Goal: Information Seeking & Learning: Learn about a topic

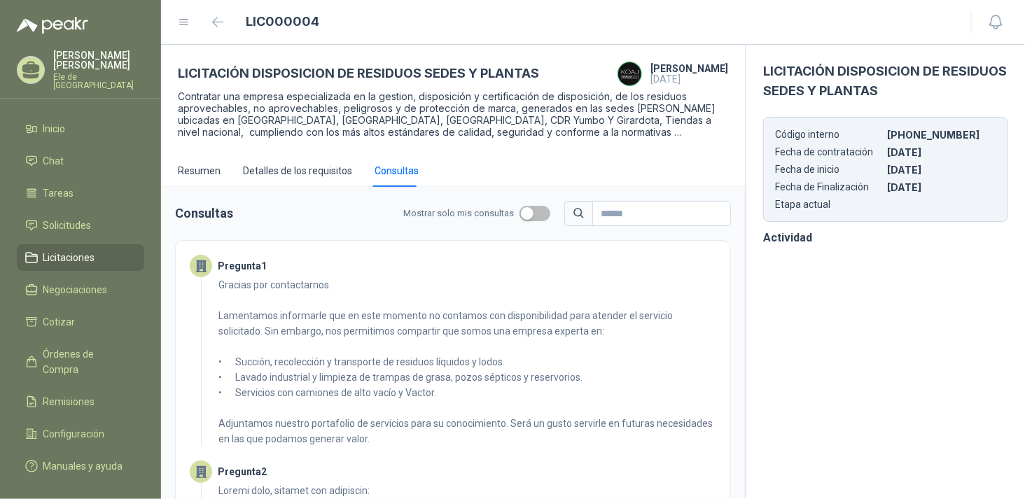
click at [75, 250] on span "Licitaciones" at bounding box center [69, 257] width 52 height 15
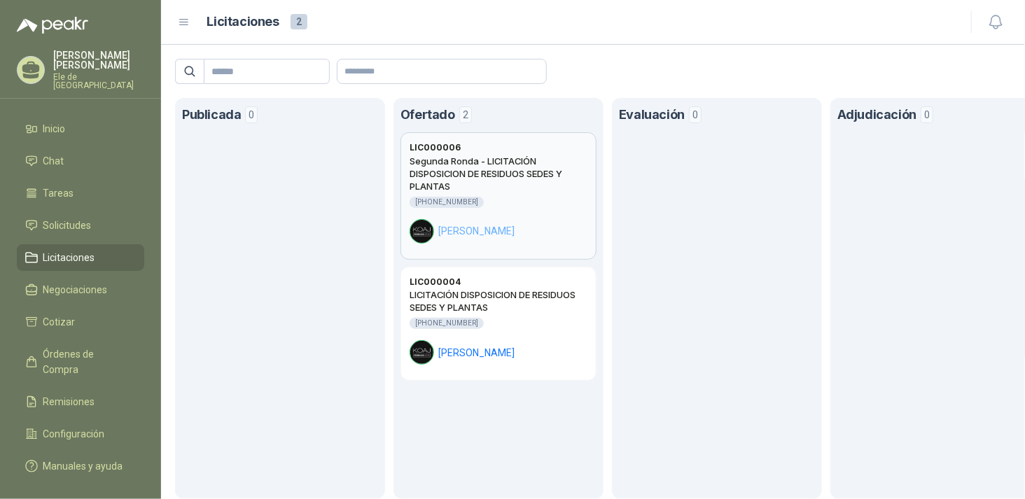
click at [497, 195] on div "Segunda Ronda - LICITACIÓN DISPOSICION DE RESIDUOS SEDES Y PLANTAS [PHONE_NUMBE…" at bounding box center [499, 199] width 178 height 89
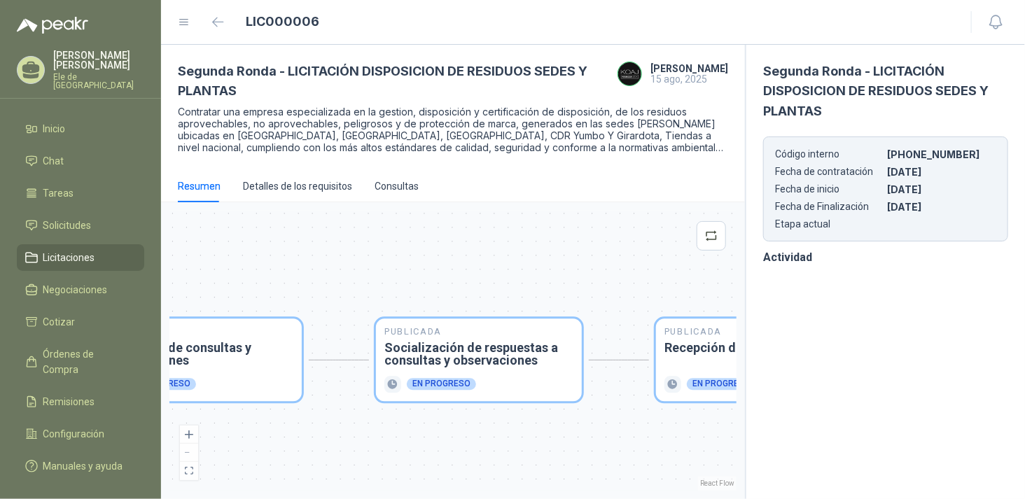
drag, startPoint x: 602, startPoint y: 240, endPoint x: 712, endPoint y: 291, distance: 121.6
click at [361, 234] on div "Publicada Envío de invitación a oferentes Finalizado Publicada Recepción de con…" at bounding box center [452, 351] width 567 height 280
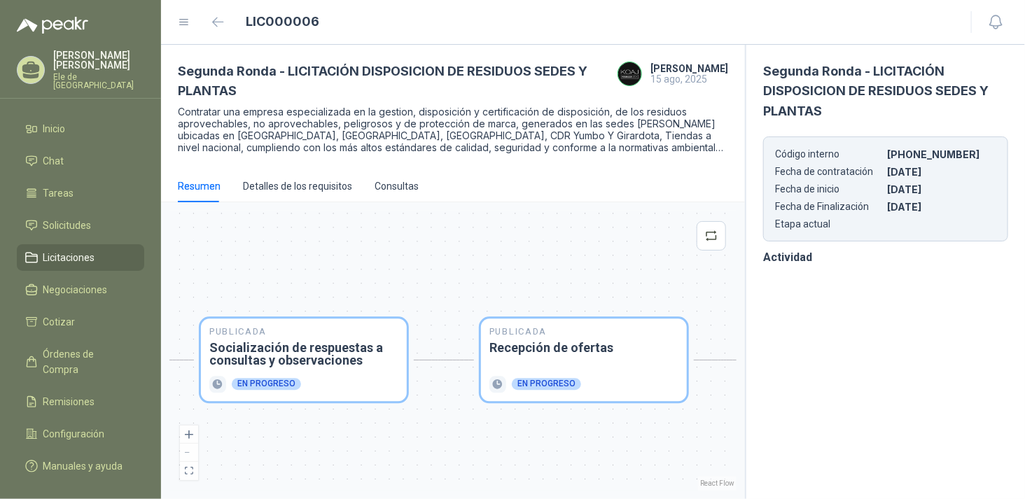
drag, startPoint x: 511, startPoint y: 282, endPoint x: 431, endPoint y: 282, distance: 80.5
click at [431, 282] on div "Publicada Envío de invitación a oferentes Finalizado Publicada Recepción de con…" at bounding box center [452, 351] width 567 height 280
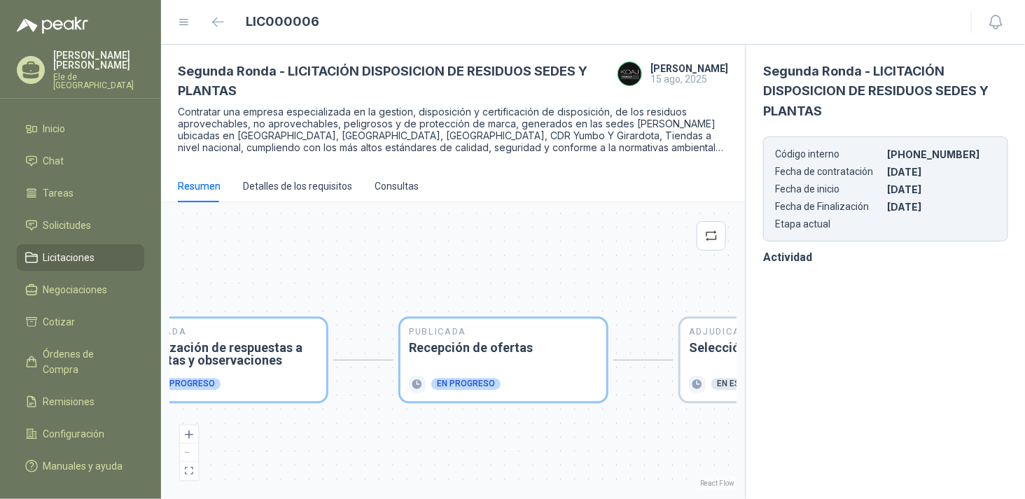
drag, startPoint x: 360, startPoint y: 236, endPoint x: 338, endPoint y: 236, distance: 21.7
click at [338, 236] on div "Publicada Envío de invitación a oferentes Finalizado Publicada Recepción de con…" at bounding box center [452, 351] width 567 height 280
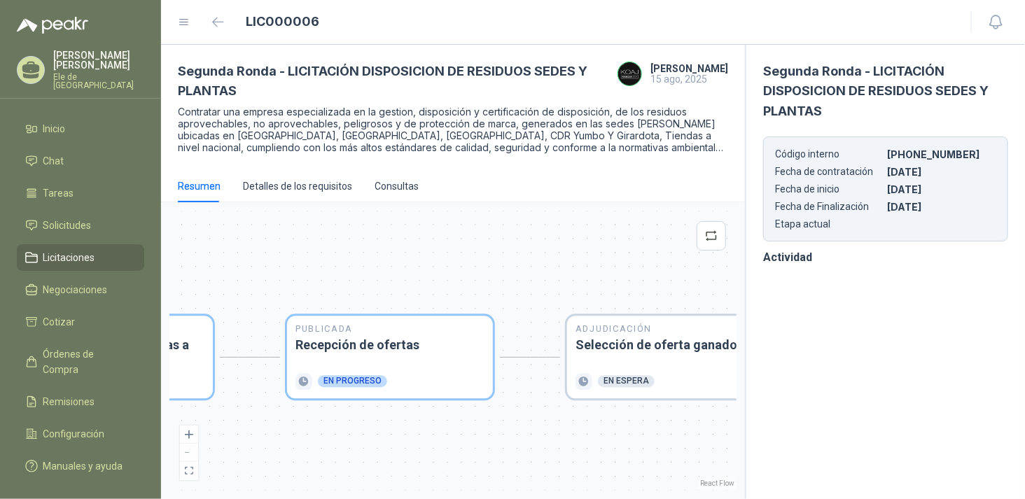
drag, startPoint x: 466, startPoint y: 230, endPoint x: 581, endPoint y: 228, distance: 115.6
click at [581, 228] on div "Publicada Envío de invitación a oferentes Finalizado Publicada Recepción de con…" at bounding box center [452, 351] width 567 height 280
